Goal: Task Accomplishment & Management: Manage account settings

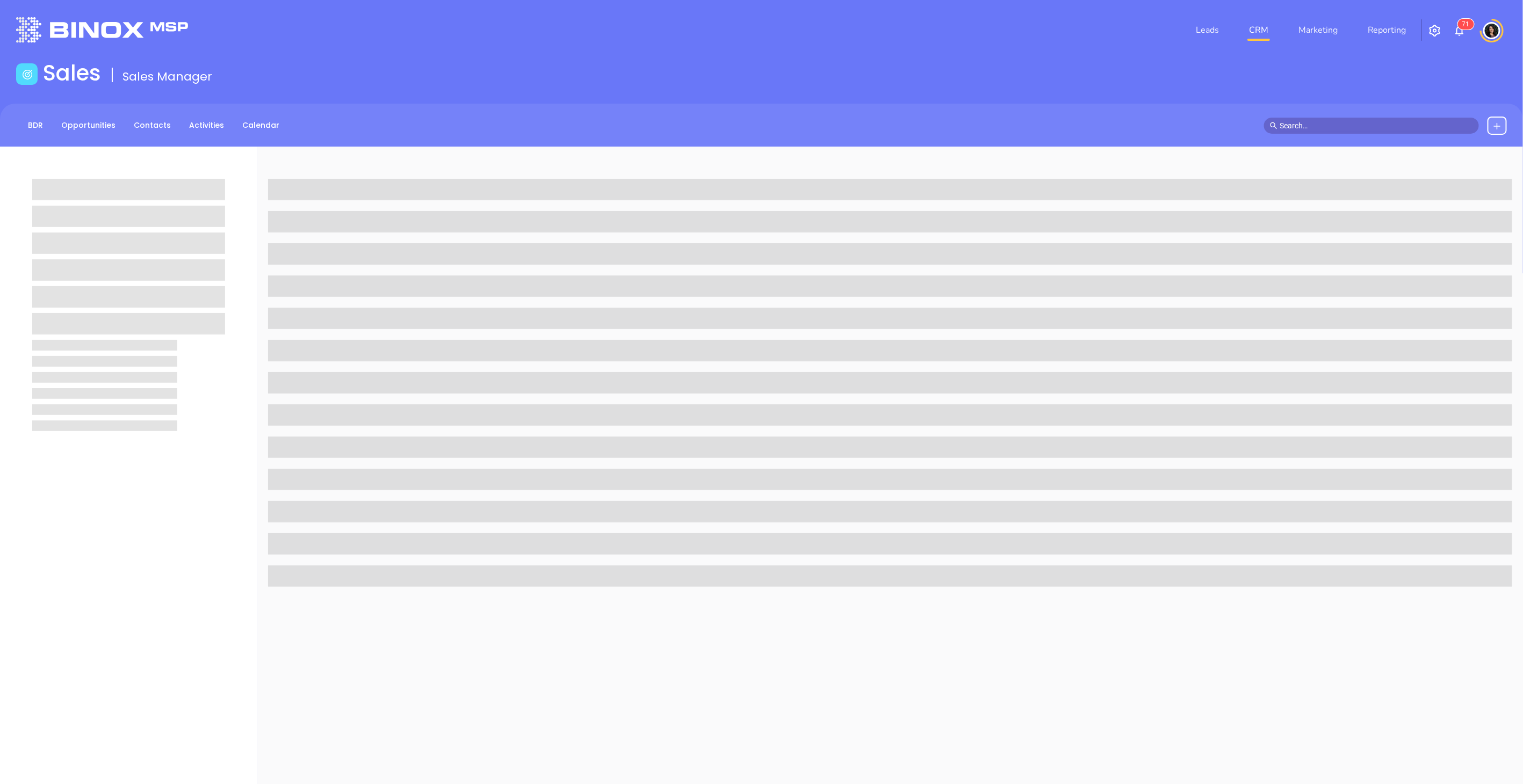
click at [1260, 32] on link "CRM" at bounding box center [1258, 30] width 28 height 21
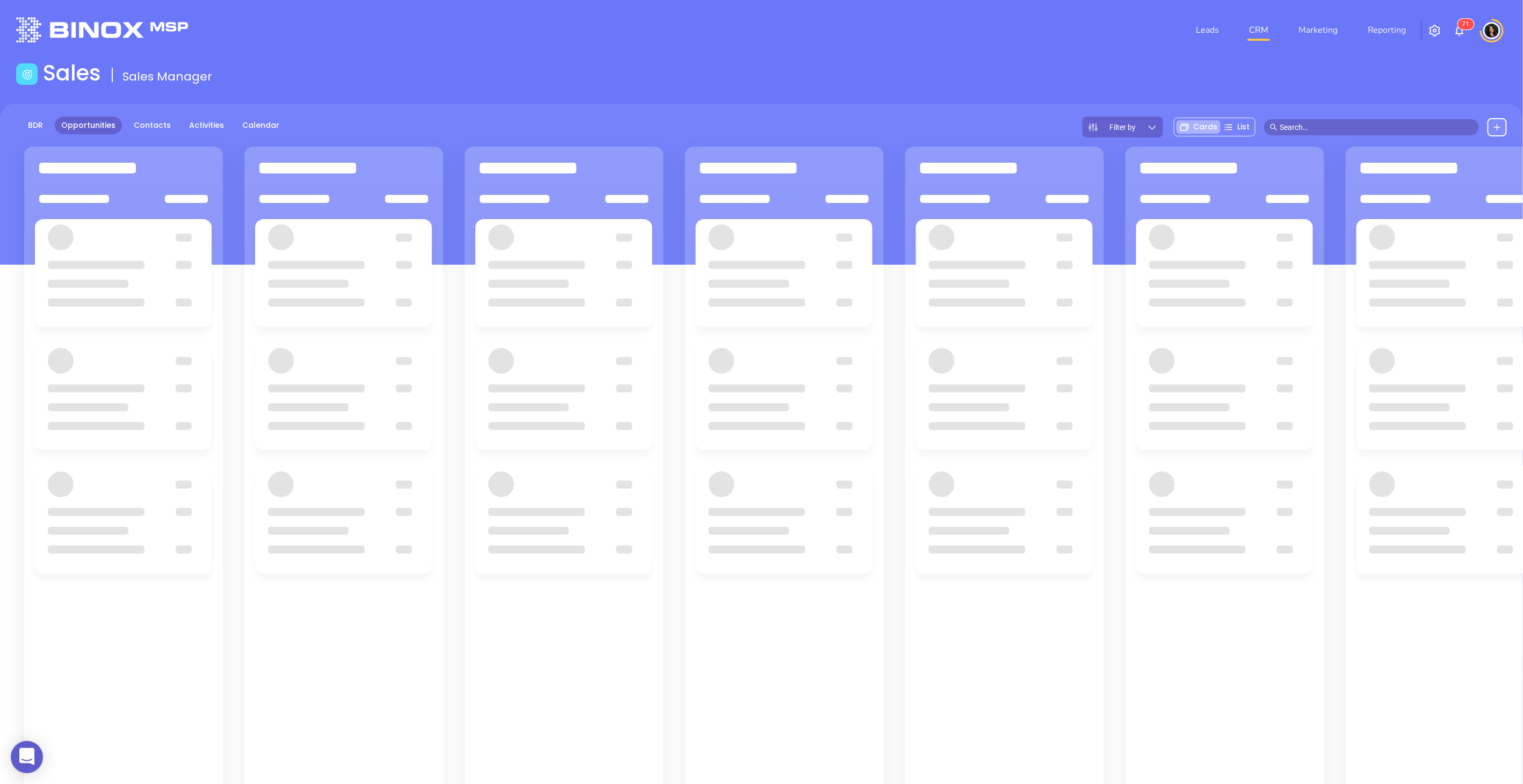
click at [1004, 74] on div "Sales Sales Manager" at bounding box center [761, 75] width 1504 height 30
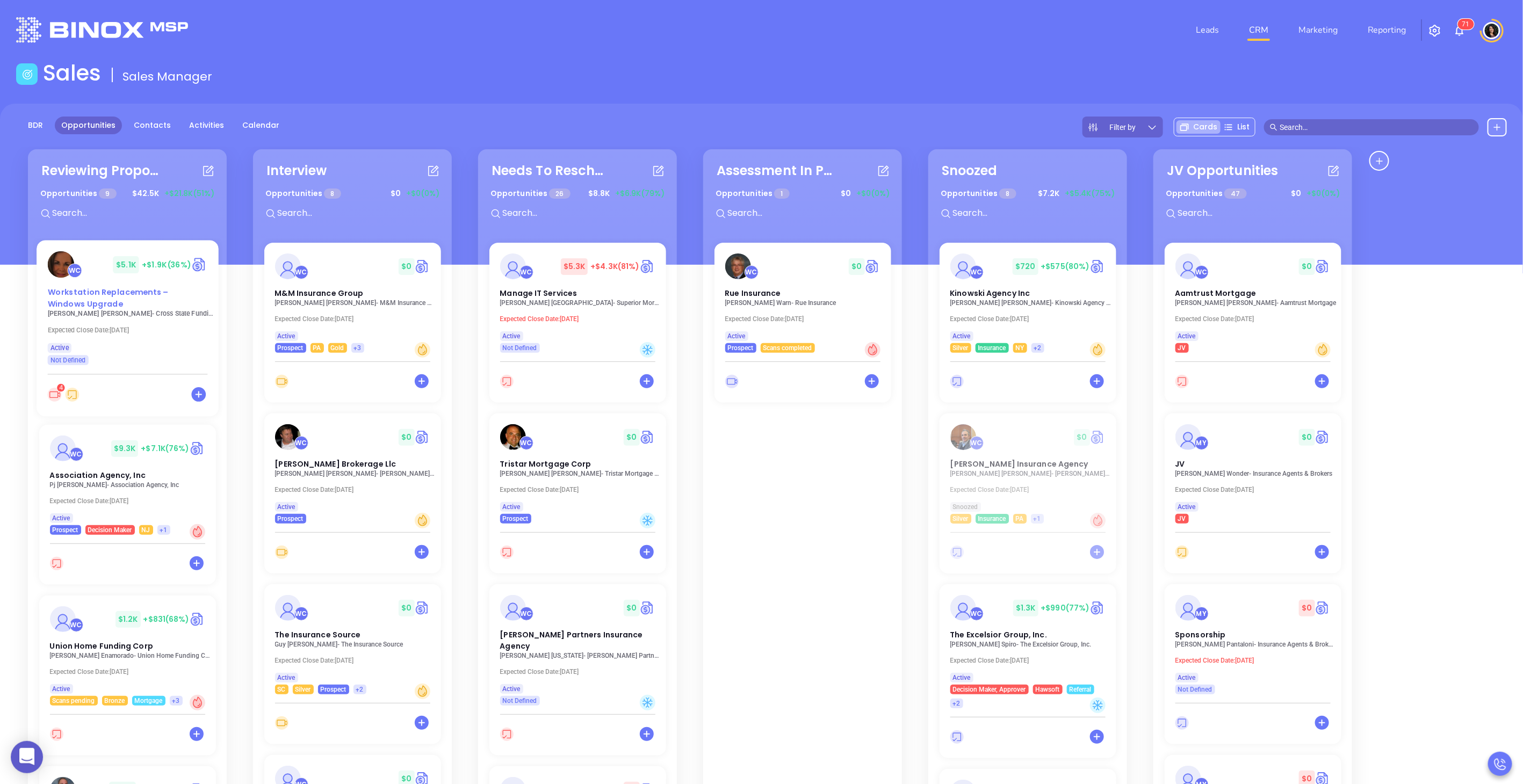
click at [115, 298] on div "Workstation Replacements – Windows Upgrade" at bounding box center [127, 298] width 173 height 23
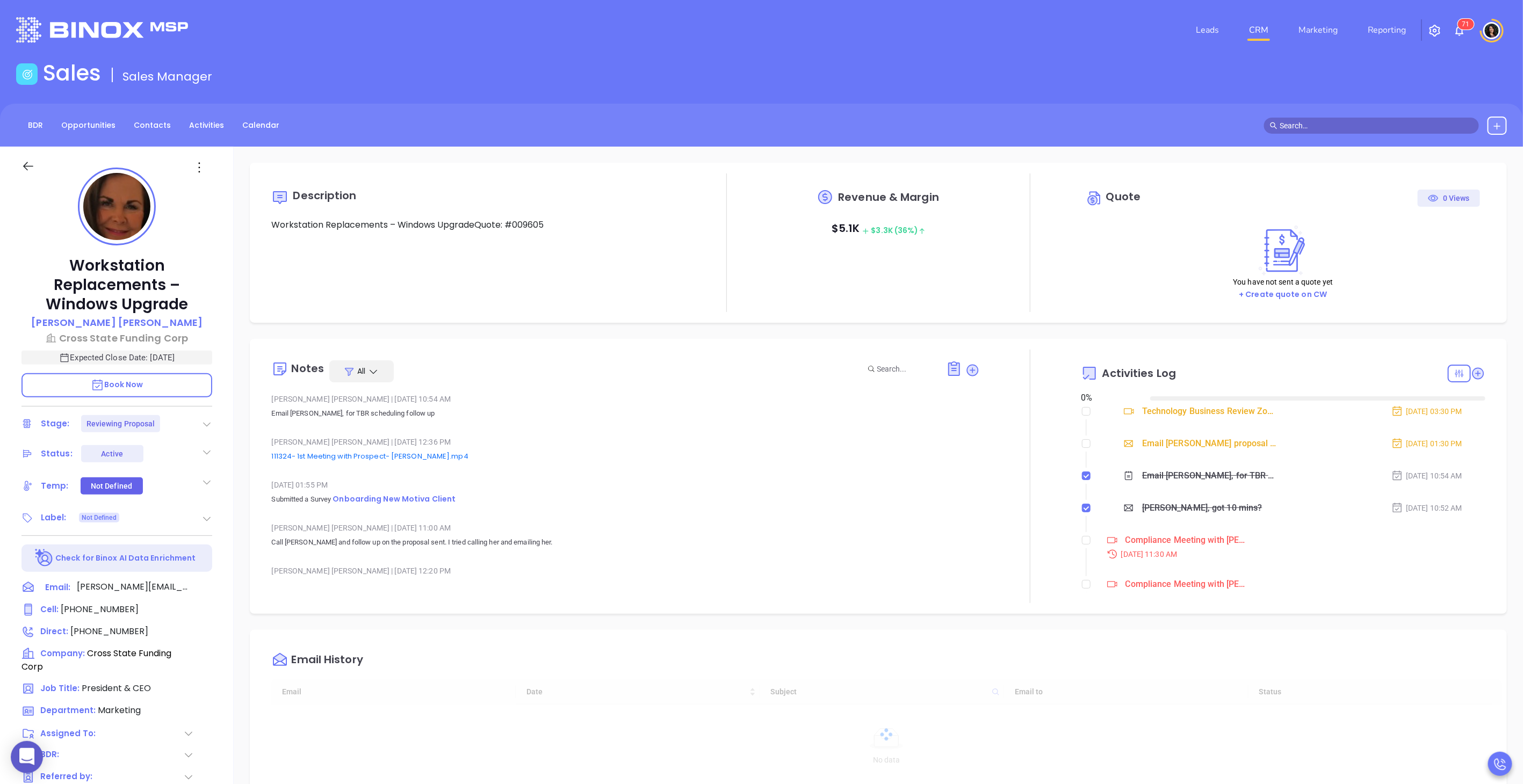
type input "[DATE]"
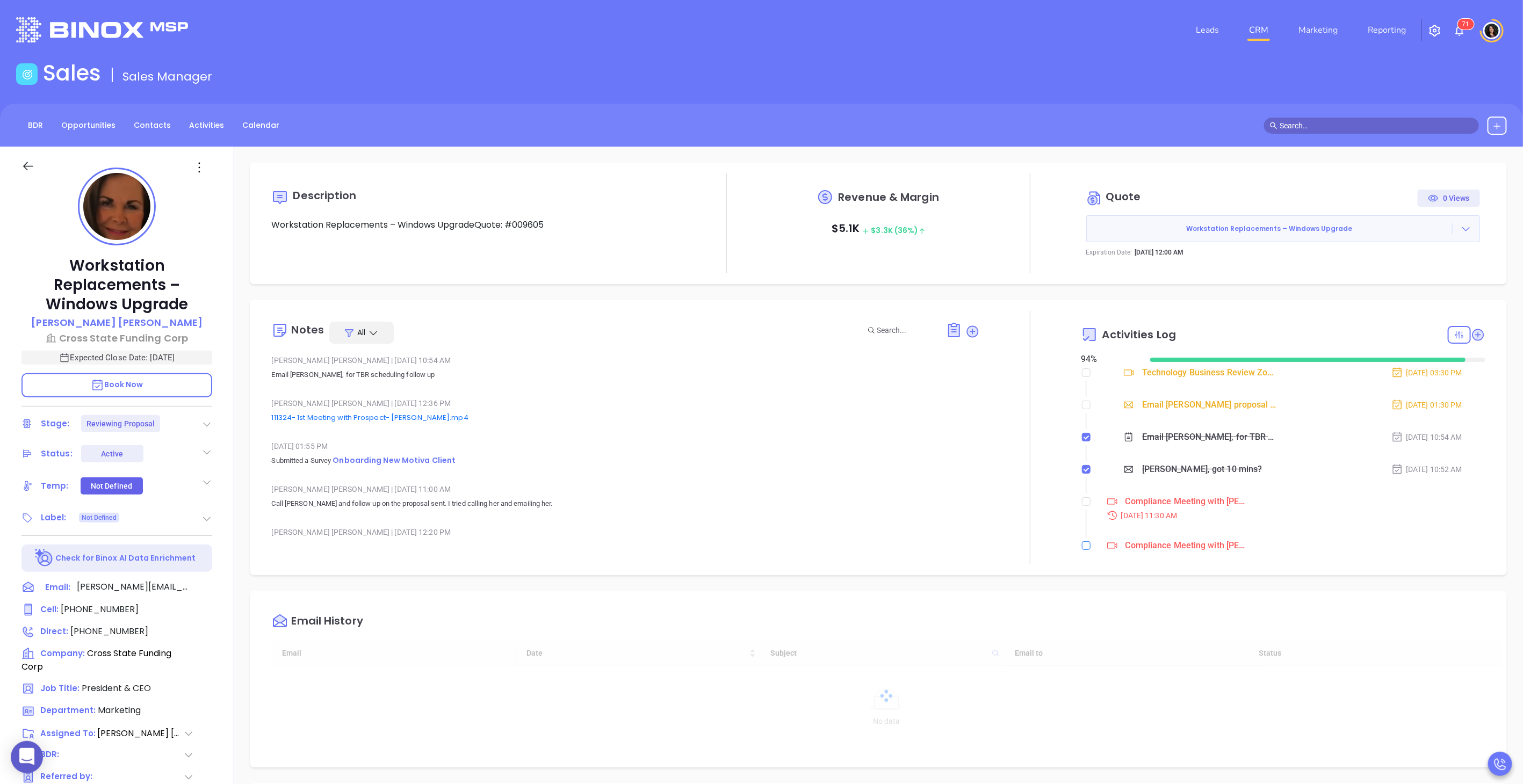
click at [1081, 584] on div "Description Workstation Replacements – Windows UpgradeQuote: #009605 Revenue & …" at bounding box center [878, 522] width 1289 height 752
click at [1082, 546] on input "checkbox" at bounding box center [1086, 546] width 9 height 9
checkbox input "false"
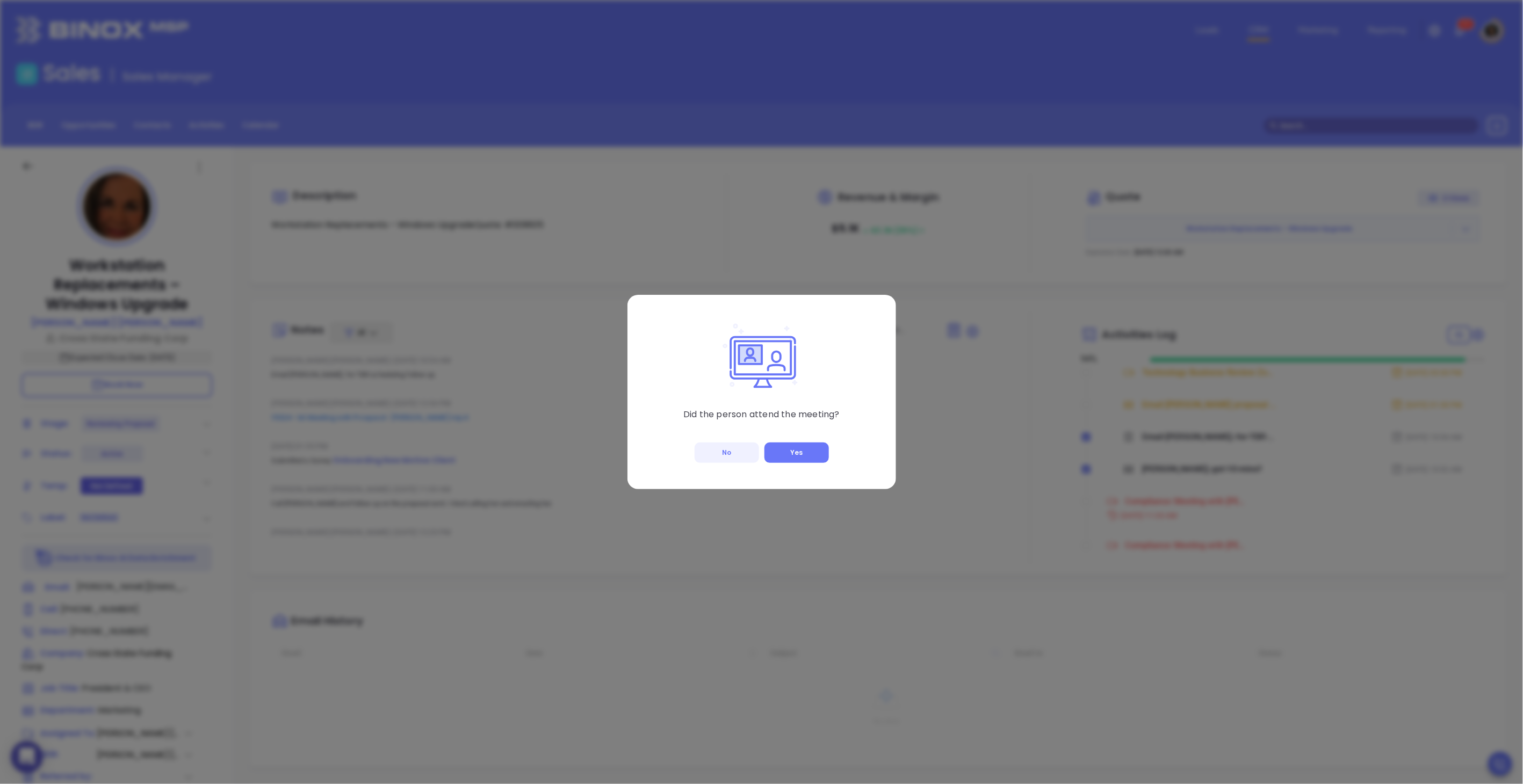
type input "[PERSON_NAME]"
click at [742, 453] on button "No" at bounding box center [727, 453] width 65 height 20
checkbox input "true"
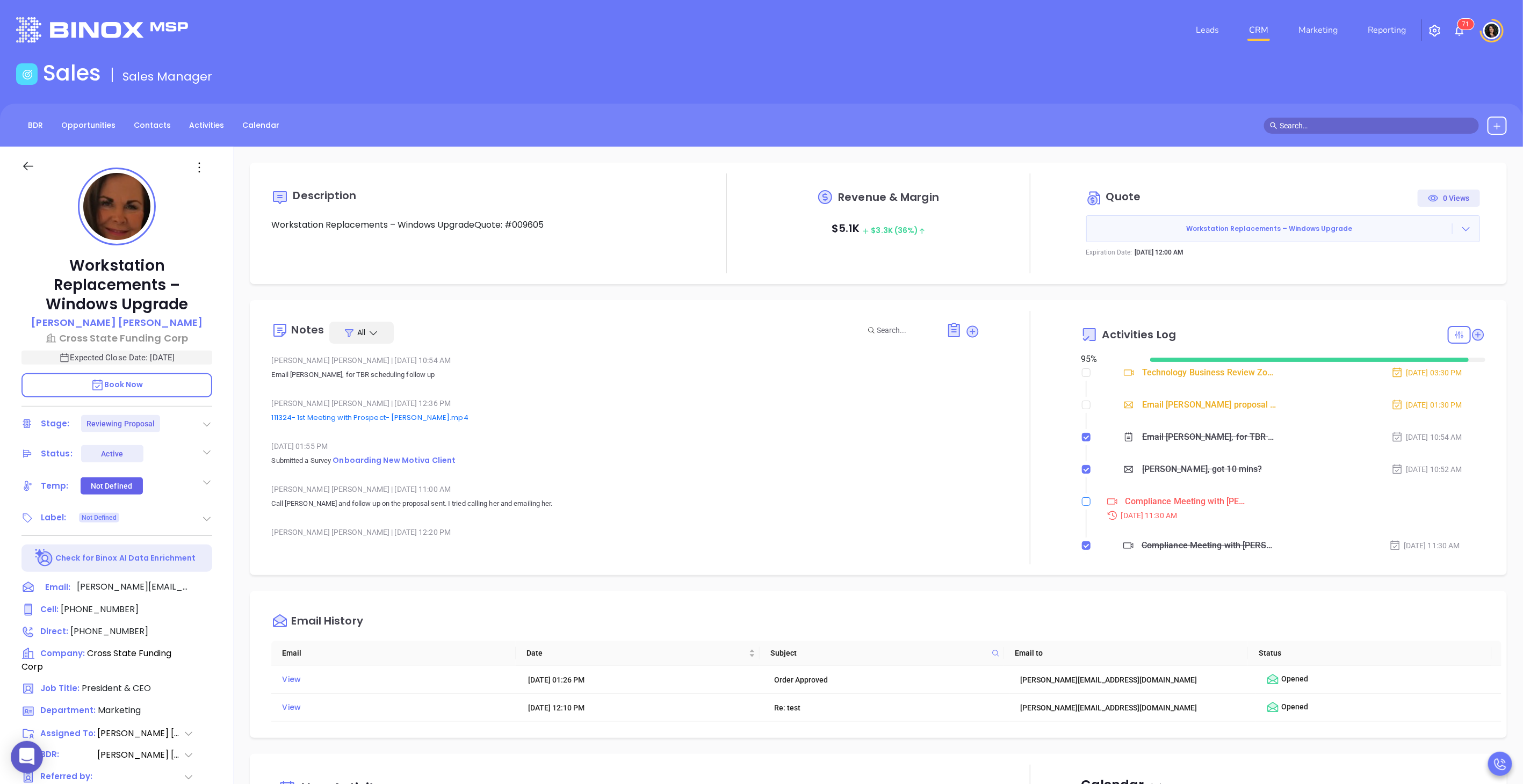
click at [1082, 504] on input "checkbox" at bounding box center [1086, 501] width 9 height 9
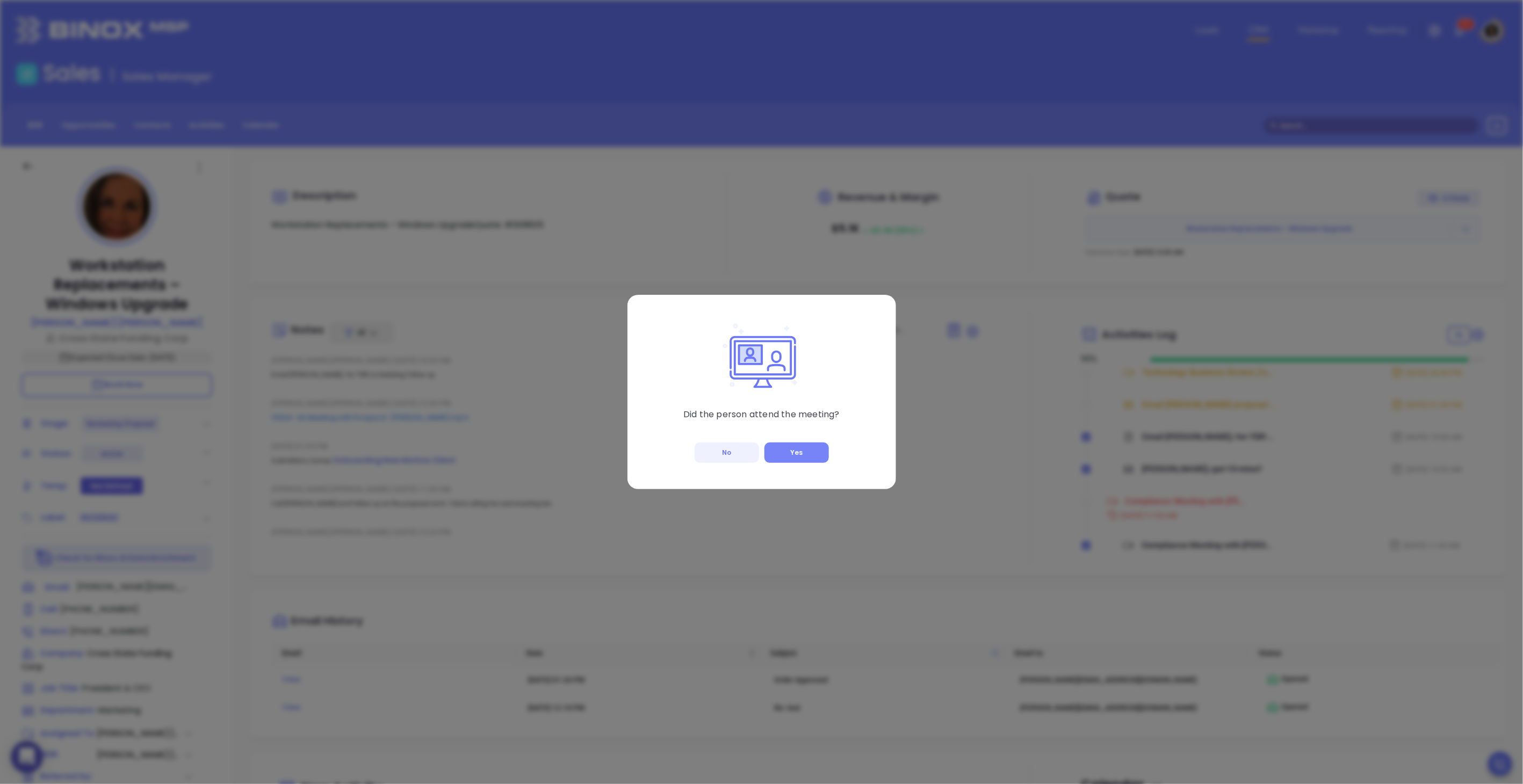
click at [809, 445] on button "Yes" at bounding box center [797, 453] width 65 height 20
checkbox input "true"
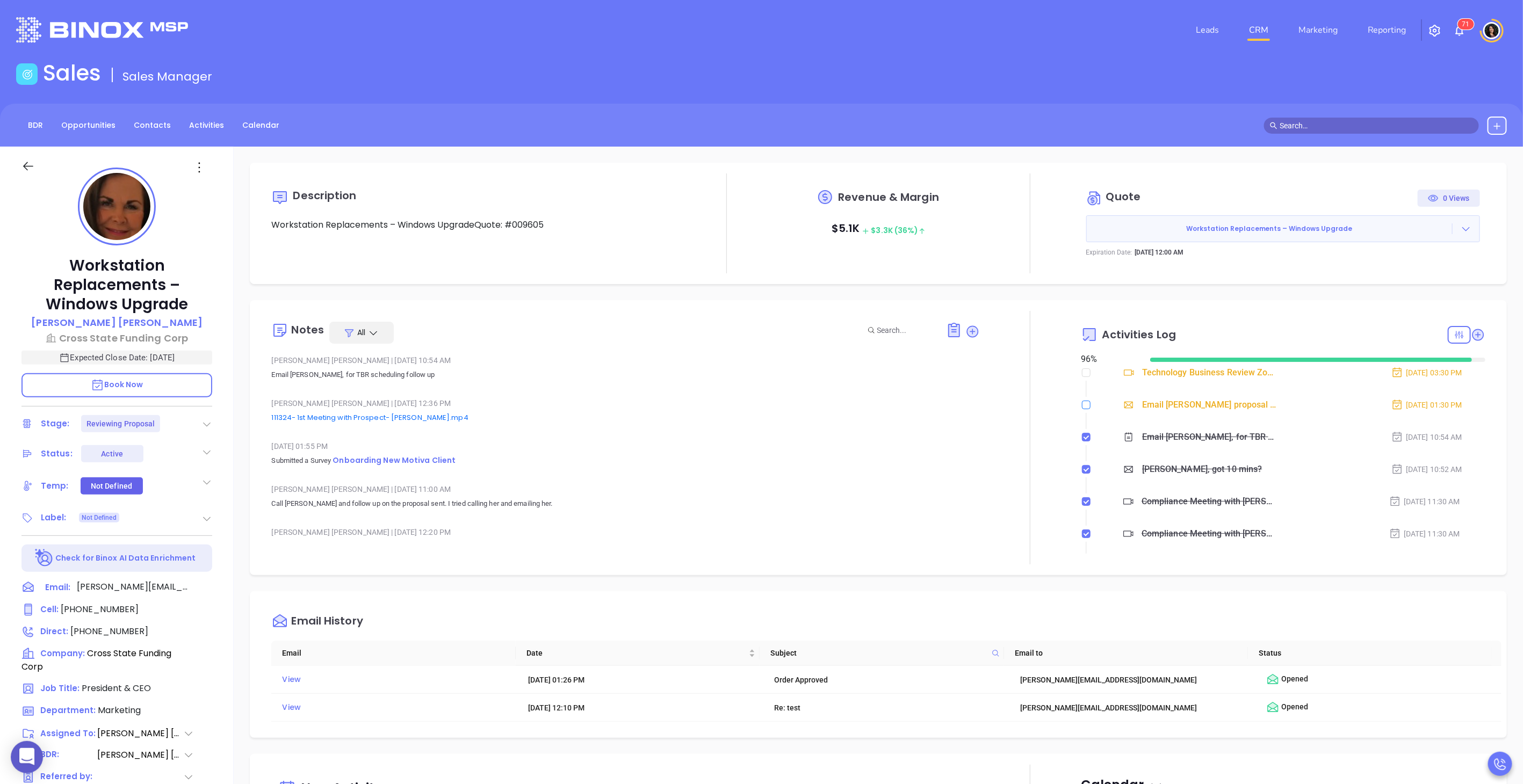
click at [1082, 408] on input "checkbox" at bounding box center [1086, 404] width 9 height 9
checkbox input "true"
drag, startPoint x: 1450, startPoint y: 373, endPoint x: 1492, endPoint y: 365, distance: 42.8
click at [1492, 365] on div "Notes All [PERSON_NAME] | [DATE] 10:54 AM Email [PERSON_NAME], for TBR scheduli…" at bounding box center [878, 438] width 1257 height 275
click at [906, 301] on div "Notes All [PERSON_NAME] | [DATE] 10:54 AM Email [PERSON_NAME], for TBR scheduli…" at bounding box center [878, 438] width 1257 height 275
